Goal: Information Seeking & Learning: Check status

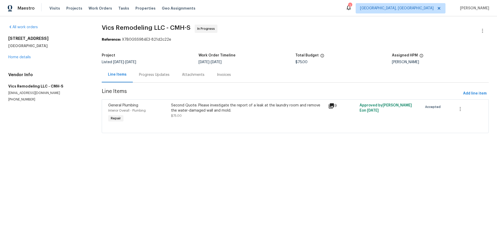
click at [206, 110] on div "Second Quote: Please investigate the report of a leak at the laundry room and r…" at bounding box center [248, 108] width 154 height 10
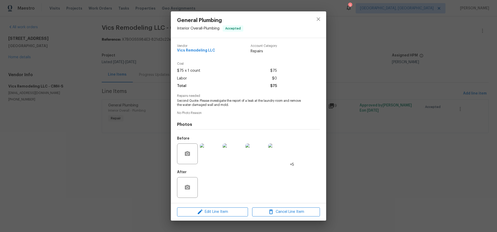
click at [209, 153] on img at bounding box center [210, 154] width 21 height 21
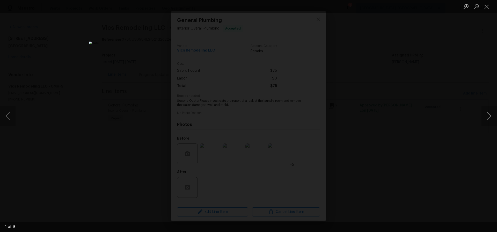
click at [490, 116] on button "Next image" at bounding box center [490, 116] width 16 height 21
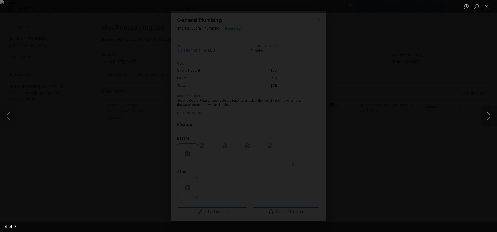
click at [490, 116] on button "Next image" at bounding box center [490, 116] width 16 height 21
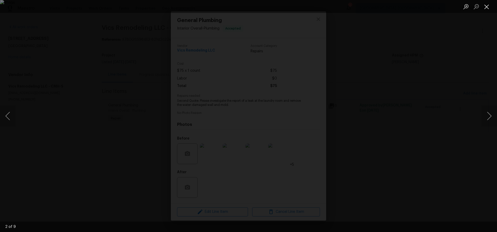
click at [487, 5] on button "Close lightbox" at bounding box center [487, 6] width 10 height 9
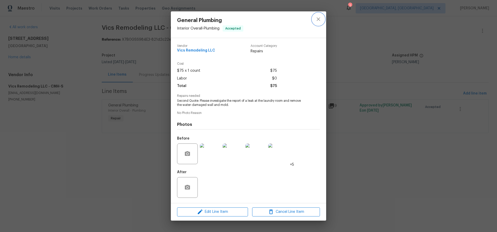
click at [317, 20] on icon "close" at bounding box center [319, 19] width 6 height 6
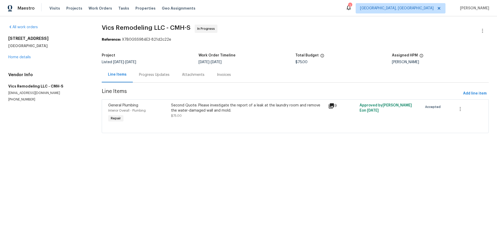
click at [155, 75] on div "Progress Updates" at bounding box center [154, 74] width 31 height 5
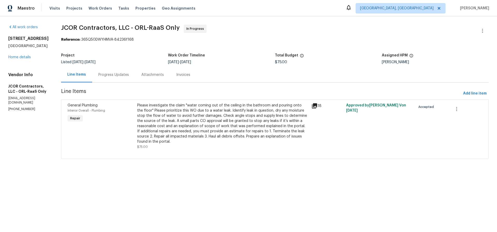
click at [105, 75] on div "Progress Updates" at bounding box center [113, 74] width 31 height 5
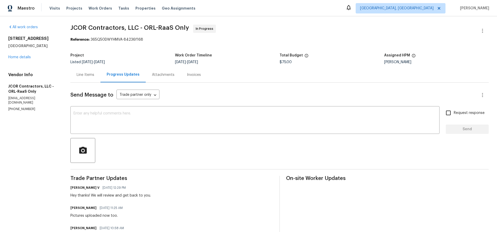
click at [86, 75] on div "Line Items" at bounding box center [86, 74] width 18 height 5
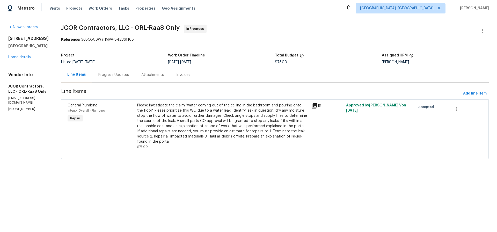
click at [236, 124] on div "Please investigate the claim "water coming out of the ceiling in the bathroom a…" at bounding box center [222, 123] width 171 height 41
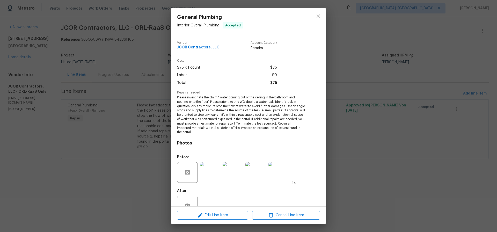
click at [206, 172] on img at bounding box center [210, 172] width 21 height 21
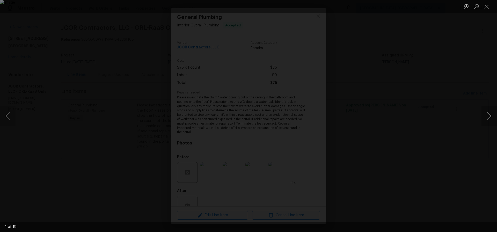
click at [490, 115] on button "Next image" at bounding box center [490, 116] width 16 height 21
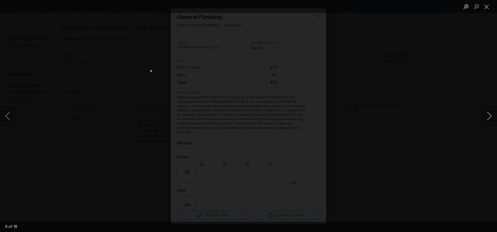
click at [490, 115] on button "Next image" at bounding box center [490, 116] width 16 height 21
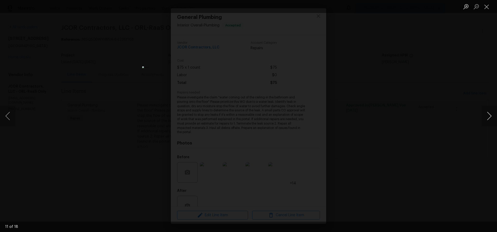
click at [490, 115] on button "Next image" at bounding box center [490, 116] width 16 height 21
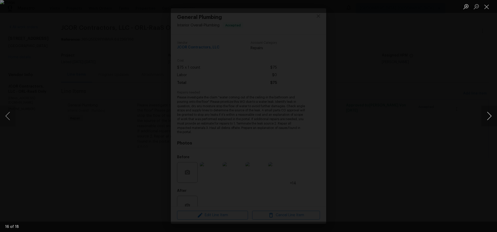
click at [490, 115] on button "Next image" at bounding box center [490, 116] width 16 height 21
click at [487, 8] on button "Close lightbox" at bounding box center [487, 6] width 10 height 9
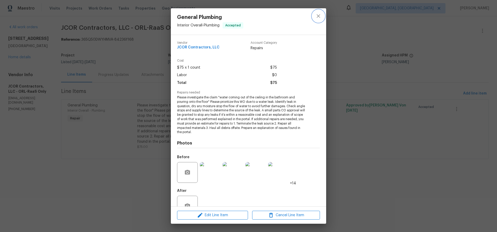
click at [318, 17] on icon "close" at bounding box center [319, 16] width 6 height 6
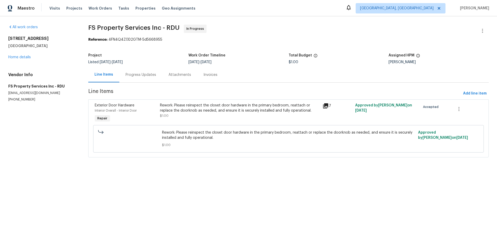
click at [199, 108] on div "Rework: Please reinspect the closet door hardware in the primary bedroom, reatt…" at bounding box center [240, 108] width 160 height 10
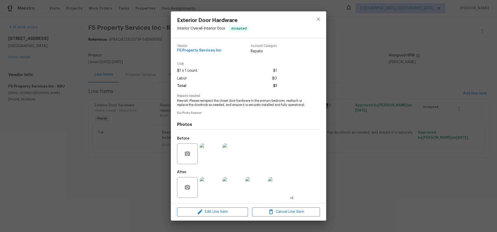
click at [211, 187] on img at bounding box center [210, 187] width 21 height 21
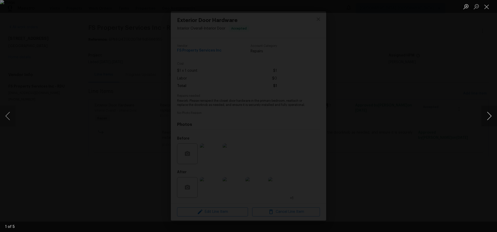
click at [490, 116] on button "Next image" at bounding box center [490, 116] width 16 height 21
click at [486, 6] on button "Close lightbox" at bounding box center [487, 6] width 10 height 9
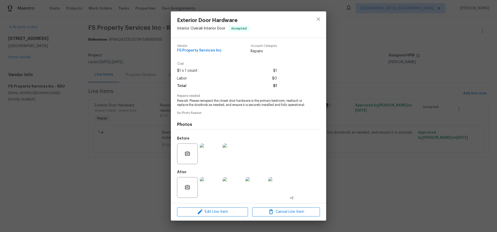
click at [212, 158] on img at bounding box center [210, 154] width 21 height 21
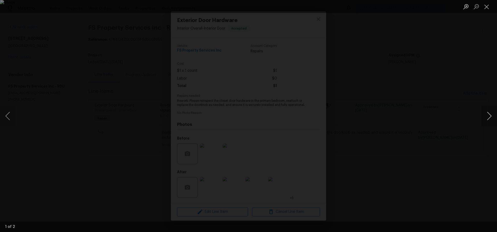
click at [491, 116] on button "Next image" at bounding box center [490, 116] width 16 height 21
click at [486, 7] on button "Close lightbox" at bounding box center [487, 6] width 10 height 9
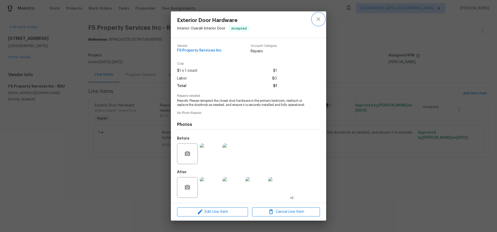
click at [318, 18] on icon "close" at bounding box center [319, 19] width 6 height 6
